Goal: Transaction & Acquisition: Purchase product/service

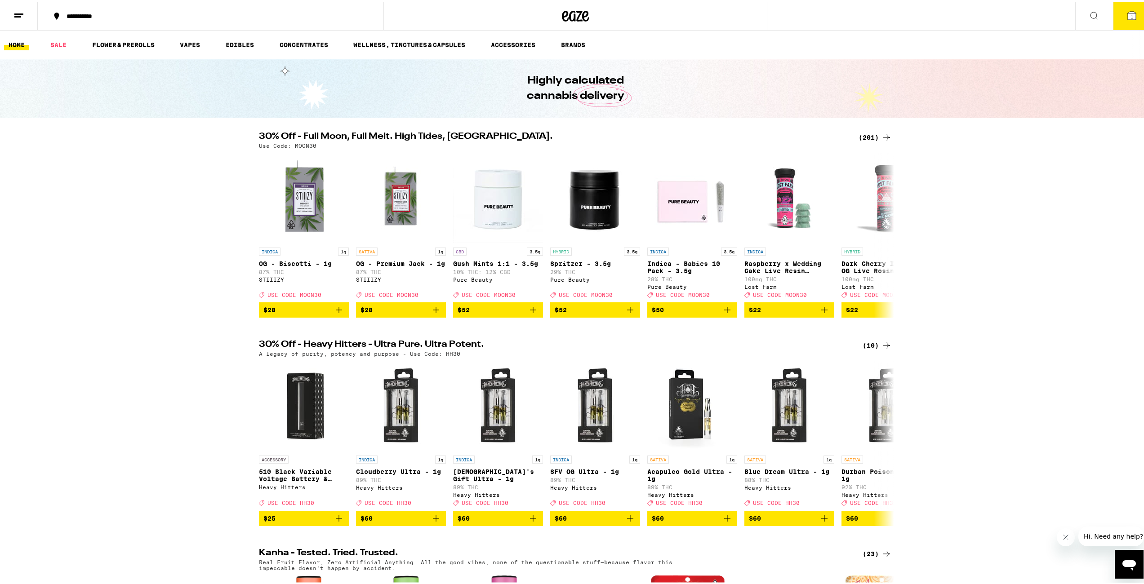
click at [1128, 17] on icon at bounding box center [1131, 14] width 8 height 8
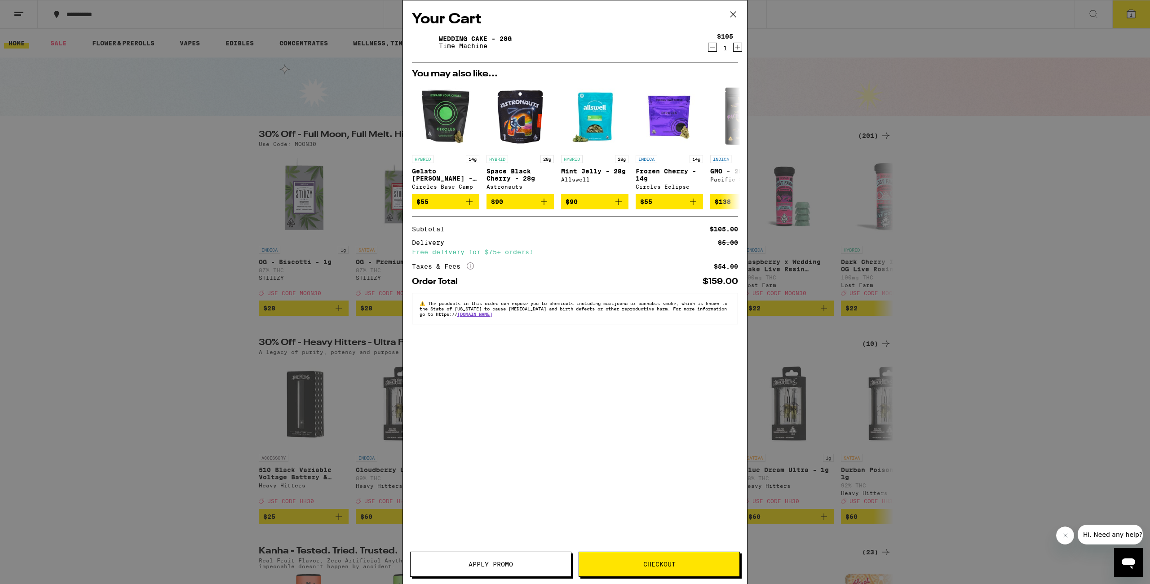
click at [477, 561] on span "Apply Promo" at bounding box center [491, 564] width 44 height 6
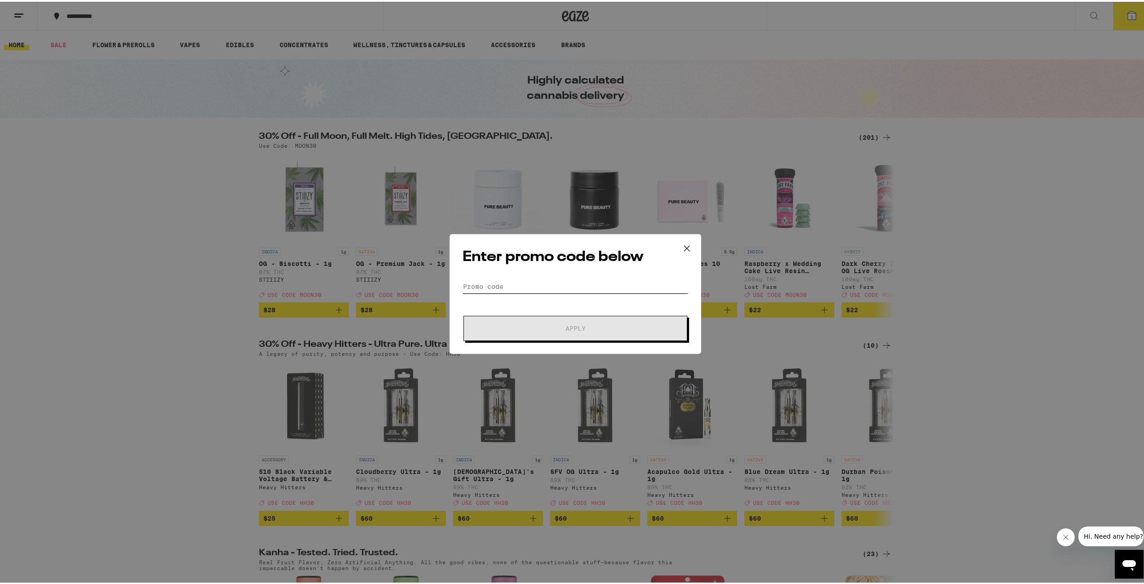
click at [516, 286] on input "Promo Code" at bounding box center [575, 284] width 226 height 13
type input "moon30"
click at [594, 330] on button "Apply" at bounding box center [575, 326] width 224 height 25
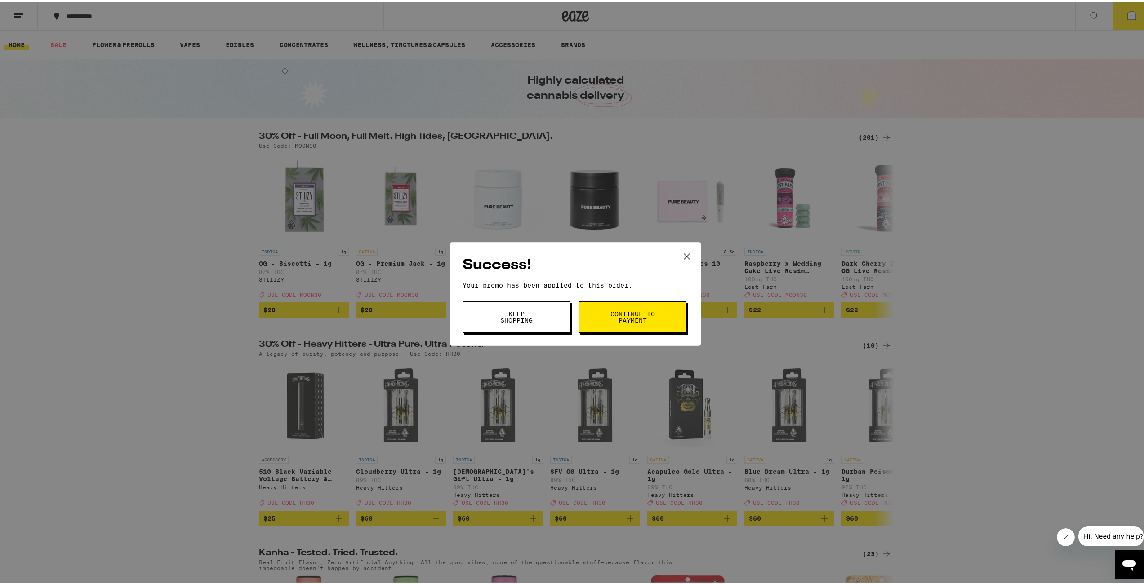
click at [630, 318] on span "Continue to payment" at bounding box center [632, 315] width 46 height 13
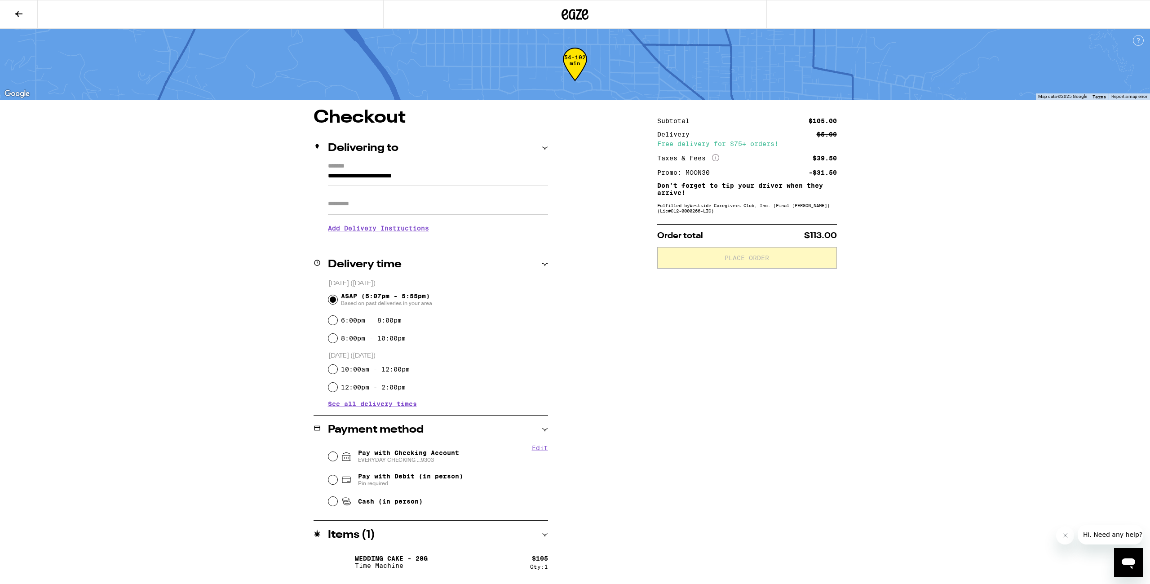
click at [346, 230] on h3 "Add Delivery Instructions" at bounding box center [438, 228] width 220 height 21
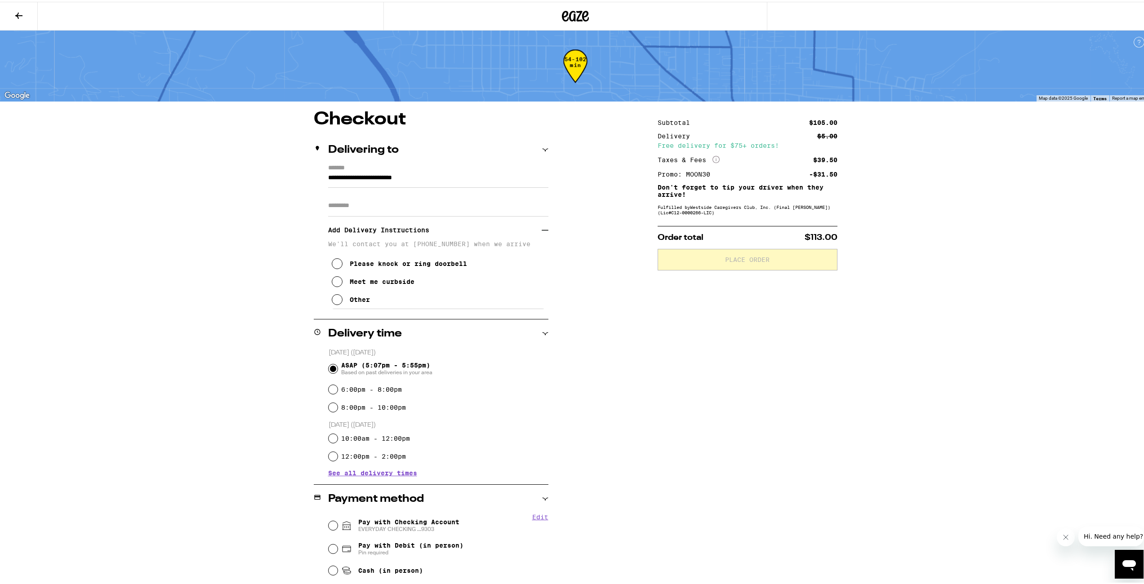
click at [334, 282] on icon at bounding box center [337, 280] width 11 height 11
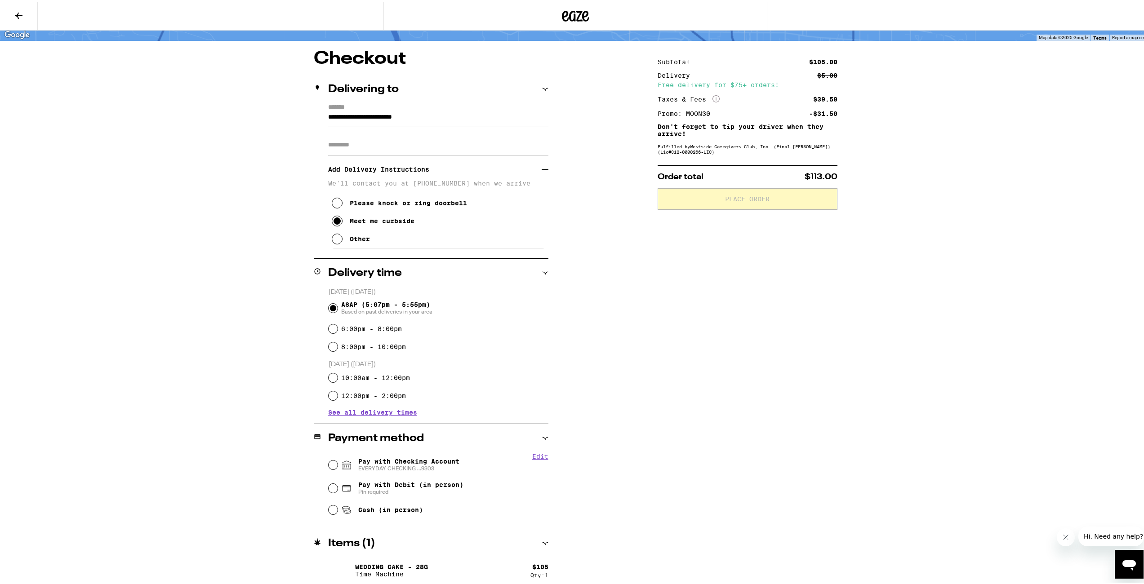
scroll to position [66, 0]
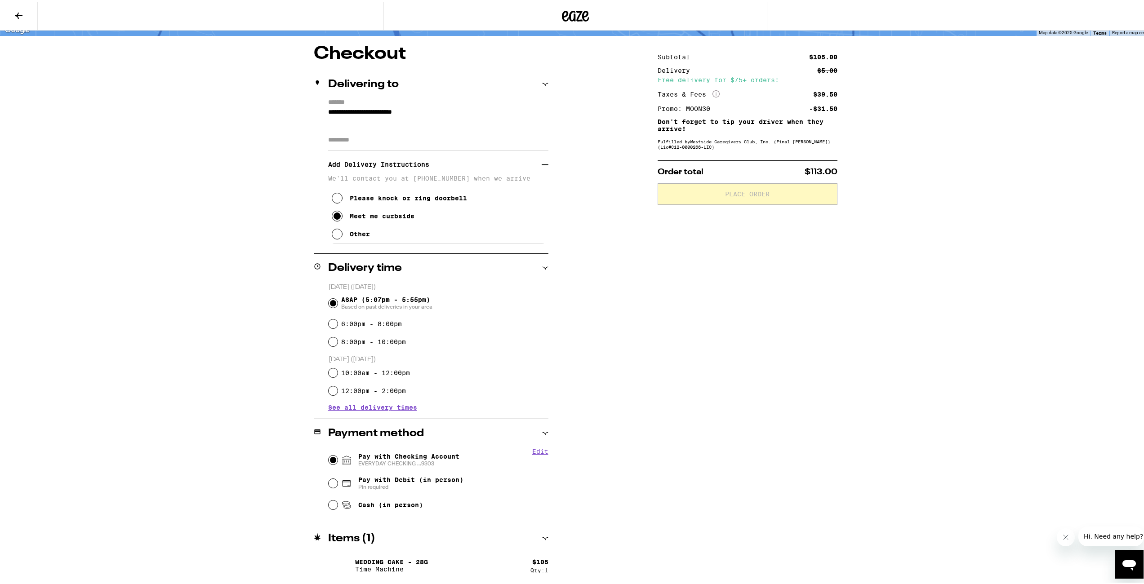
click at [328, 456] on input "Pay with Checking Account EVERYDAY CHECKING ...9303" at bounding box center [332, 458] width 9 height 9
radio input "true"
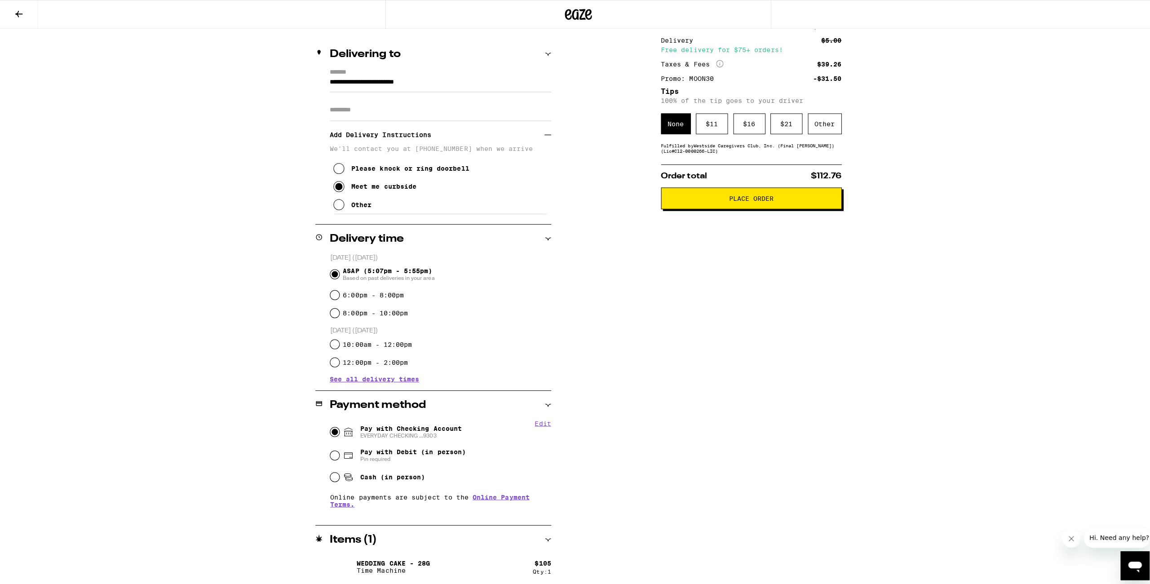
scroll to position [0, 0]
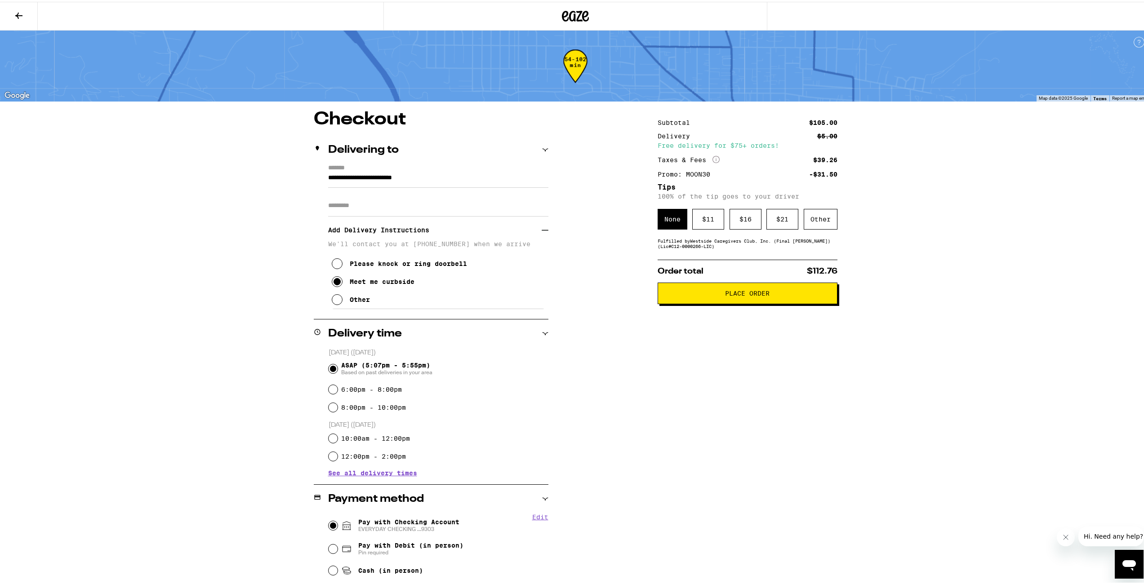
click at [741, 289] on button "Place Order" at bounding box center [747, 292] width 180 height 22
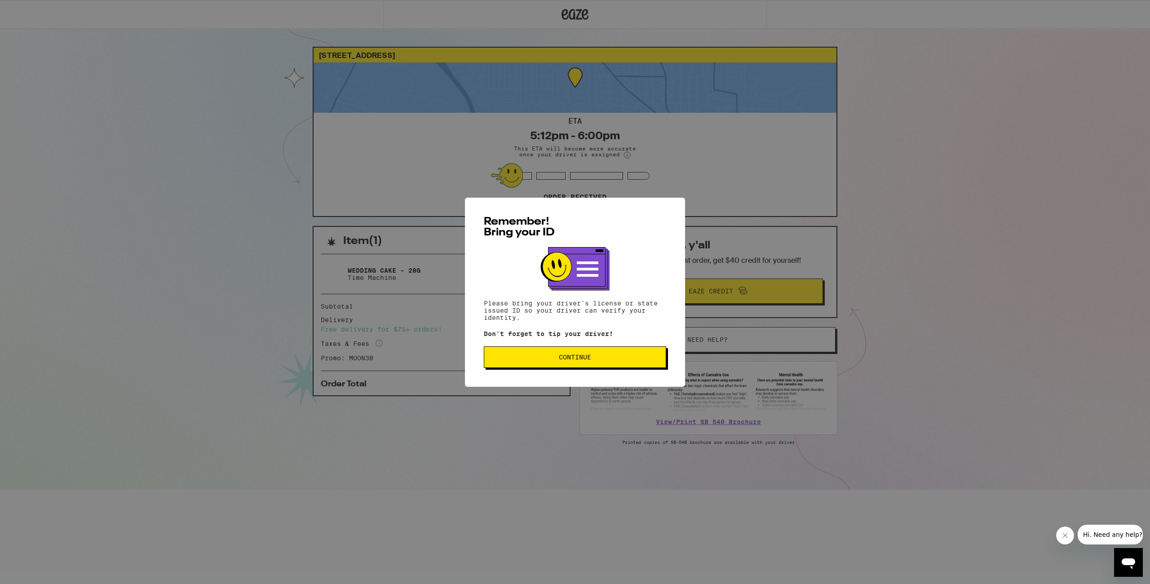
click at [597, 360] on span "Continue" at bounding box center [575, 357] width 167 height 6
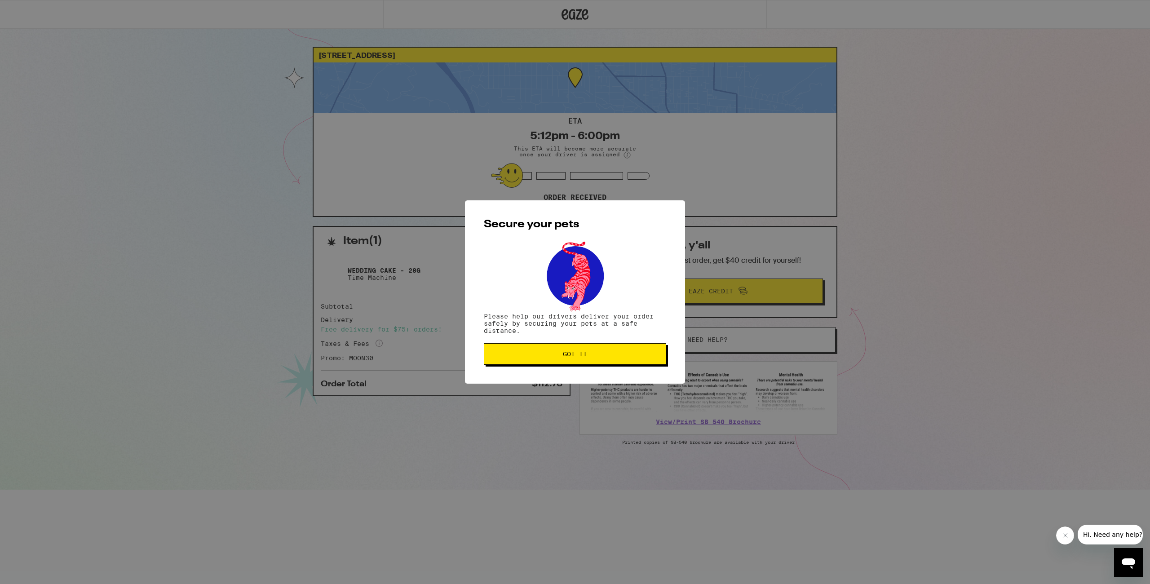
click at [594, 360] on button "Got it" at bounding box center [575, 354] width 182 height 22
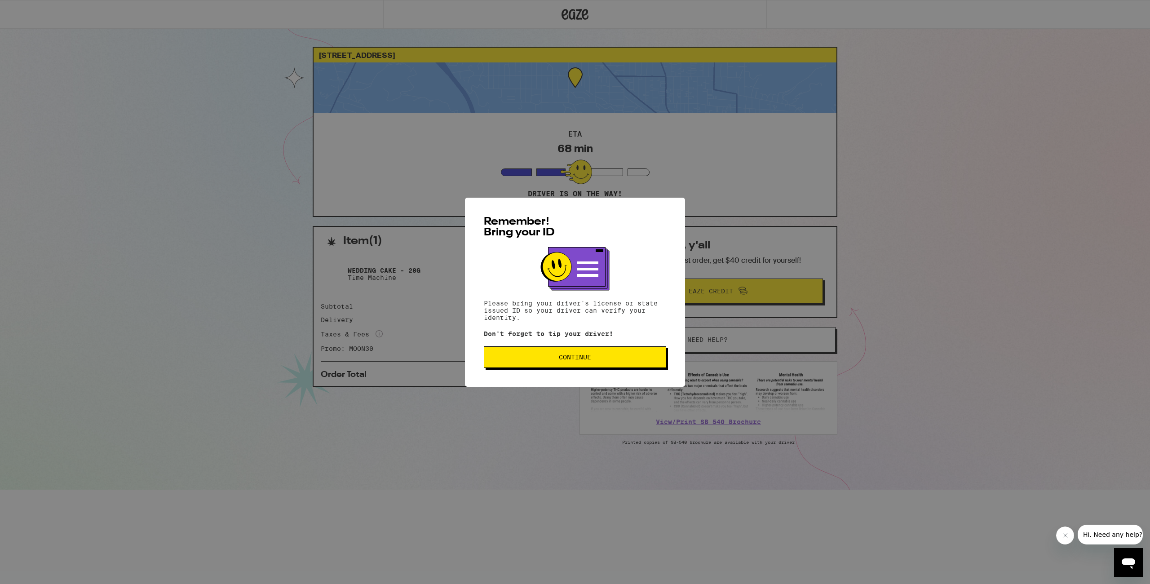
click at [572, 360] on span "Continue" at bounding box center [575, 357] width 32 height 6
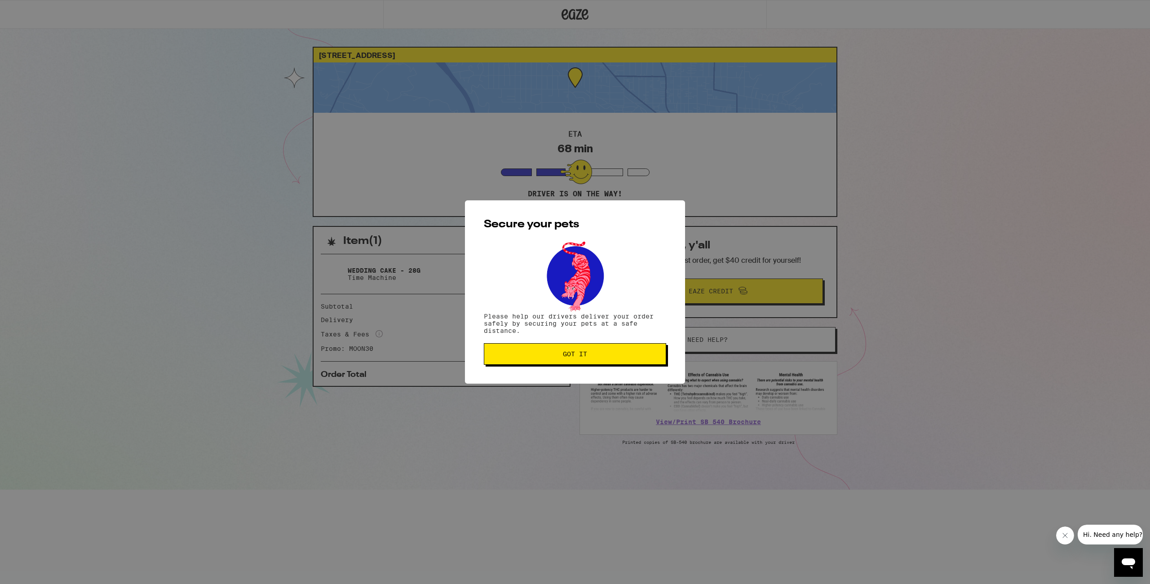
click at [568, 363] on button "Got it" at bounding box center [575, 354] width 182 height 22
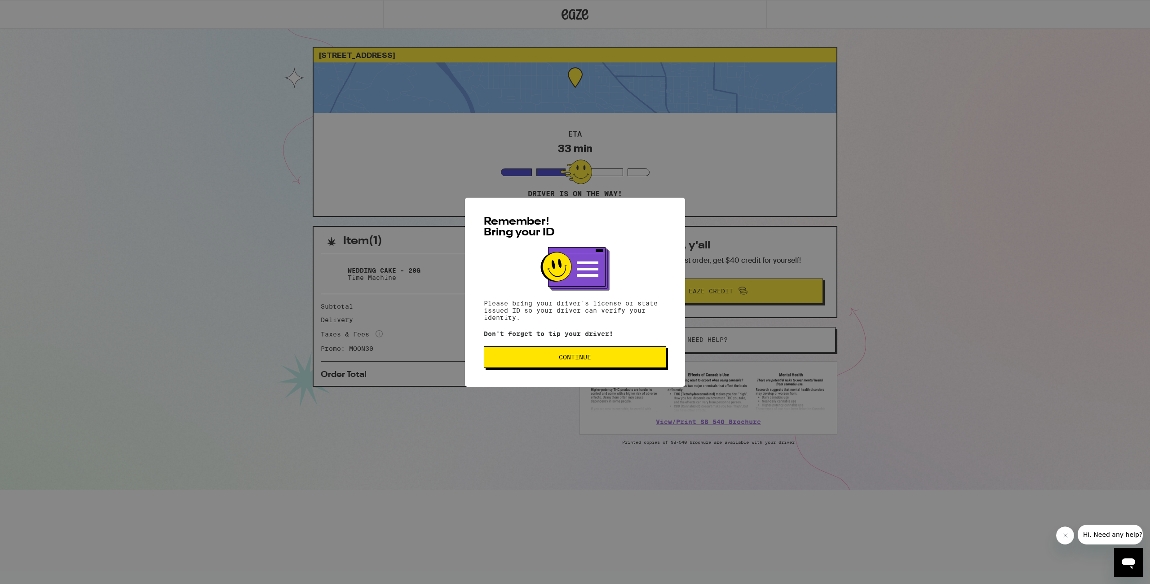
click at [531, 353] on button "Continue" at bounding box center [575, 357] width 182 height 22
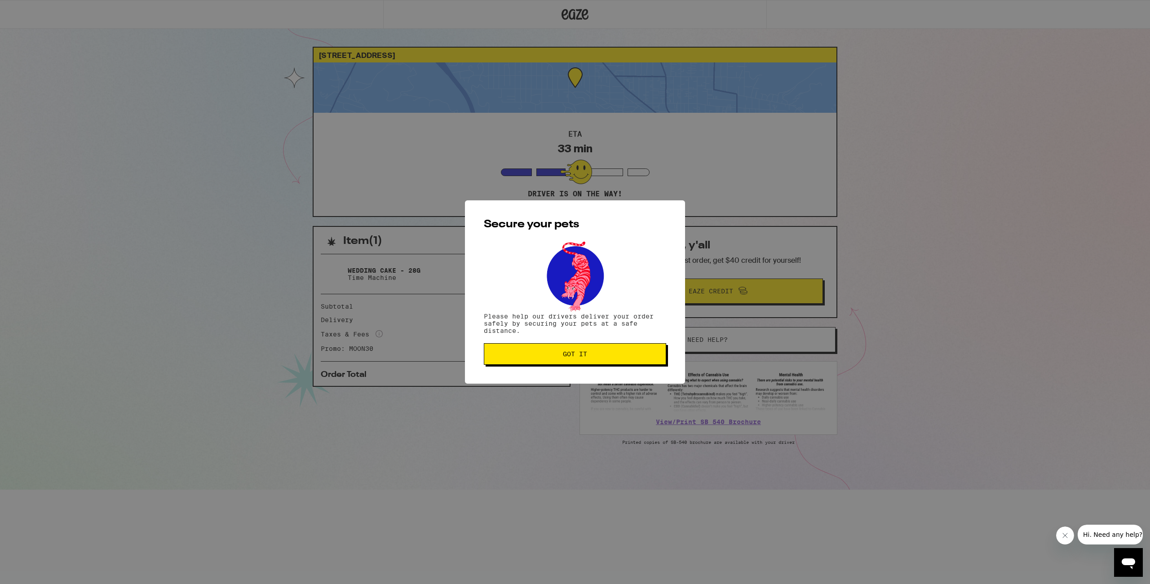
click at [579, 357] on span "Got it" at bounding box center [575, 354] width 24 height 6
